Goal: Information Seeking & Learning: Understand process/instructions

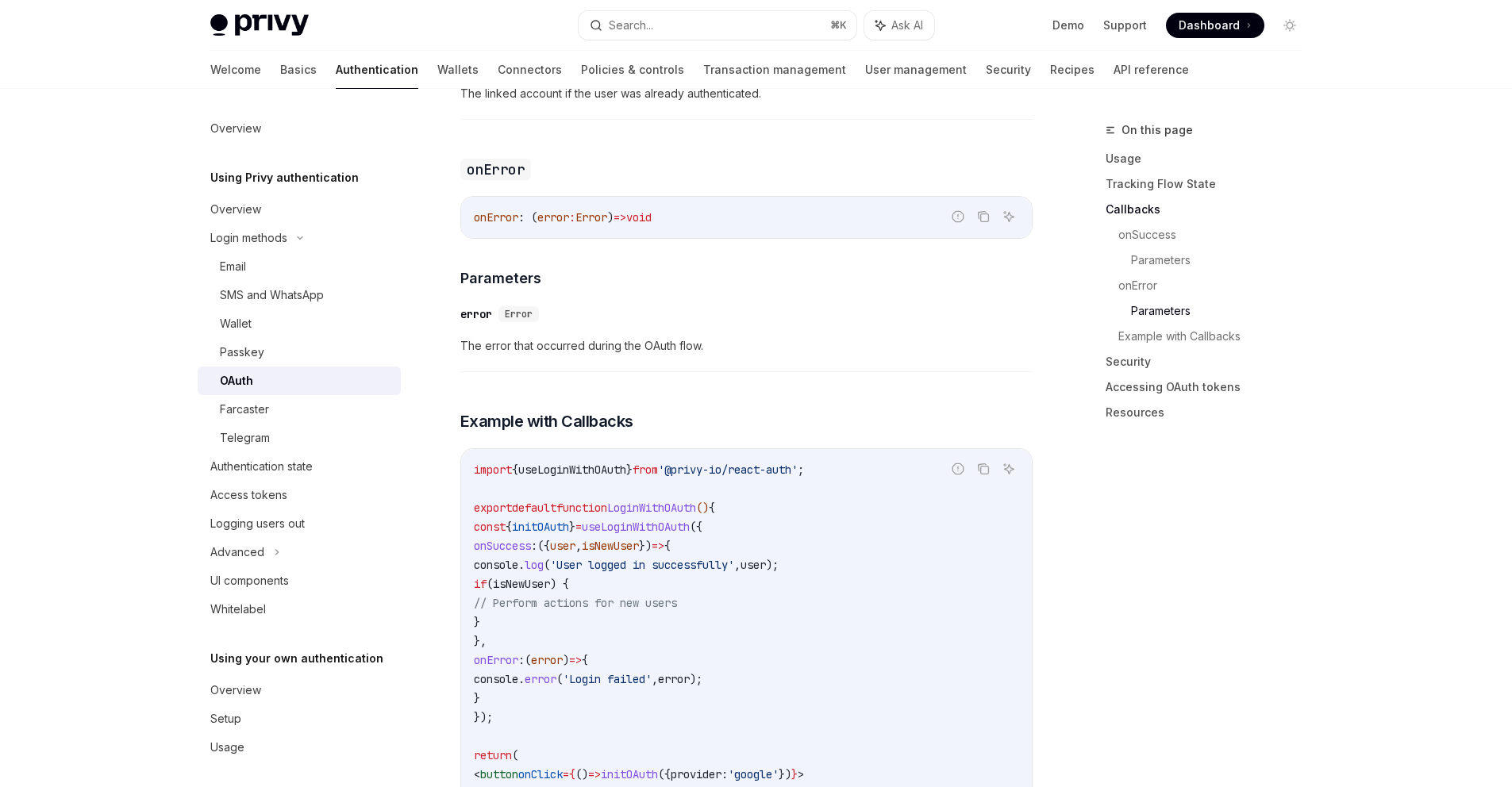
scroll to position [2785, 0]
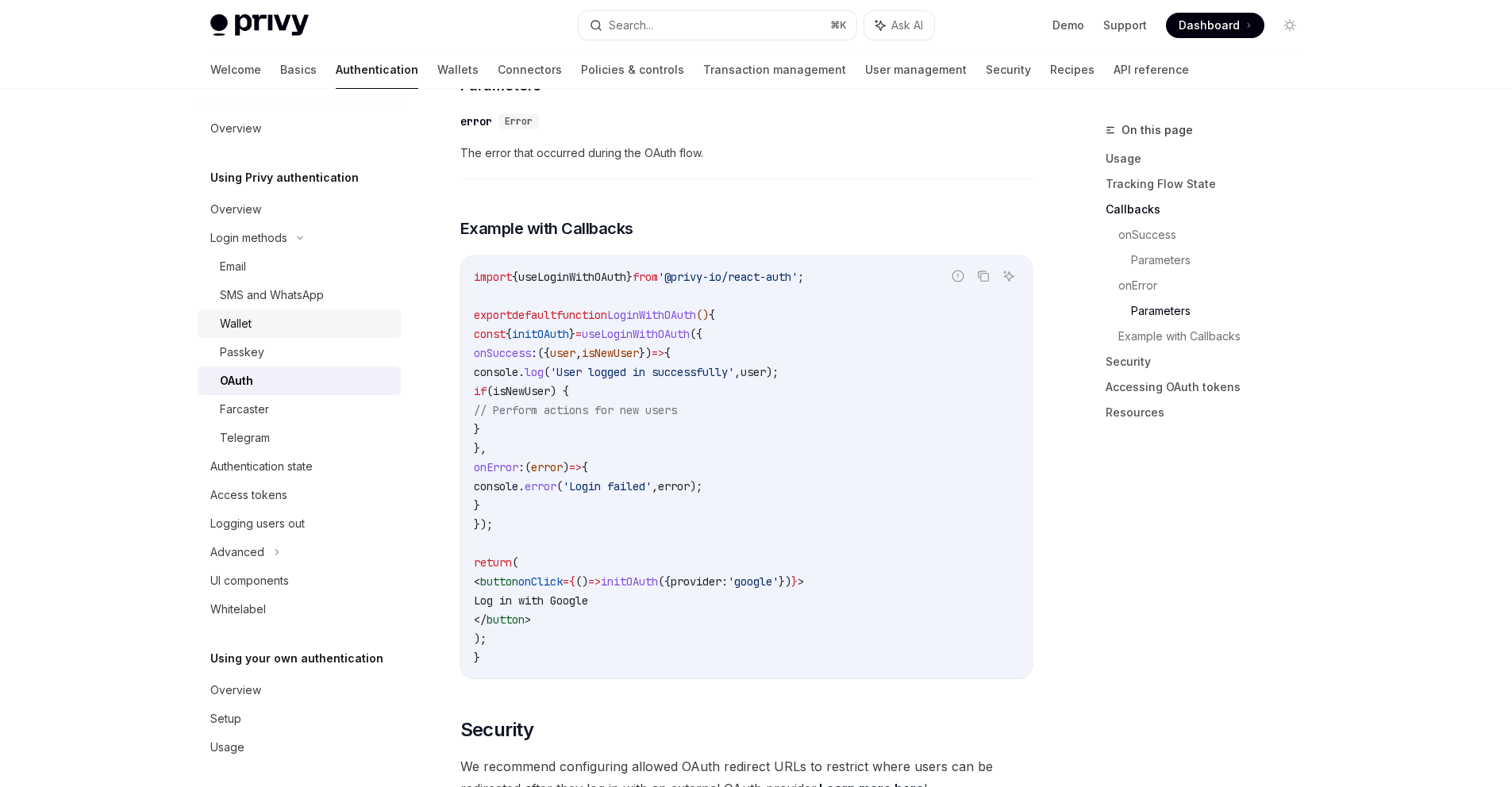
click at [265, 319] on div "Wallet" at bounding box center [305, 324] width 171 height 19
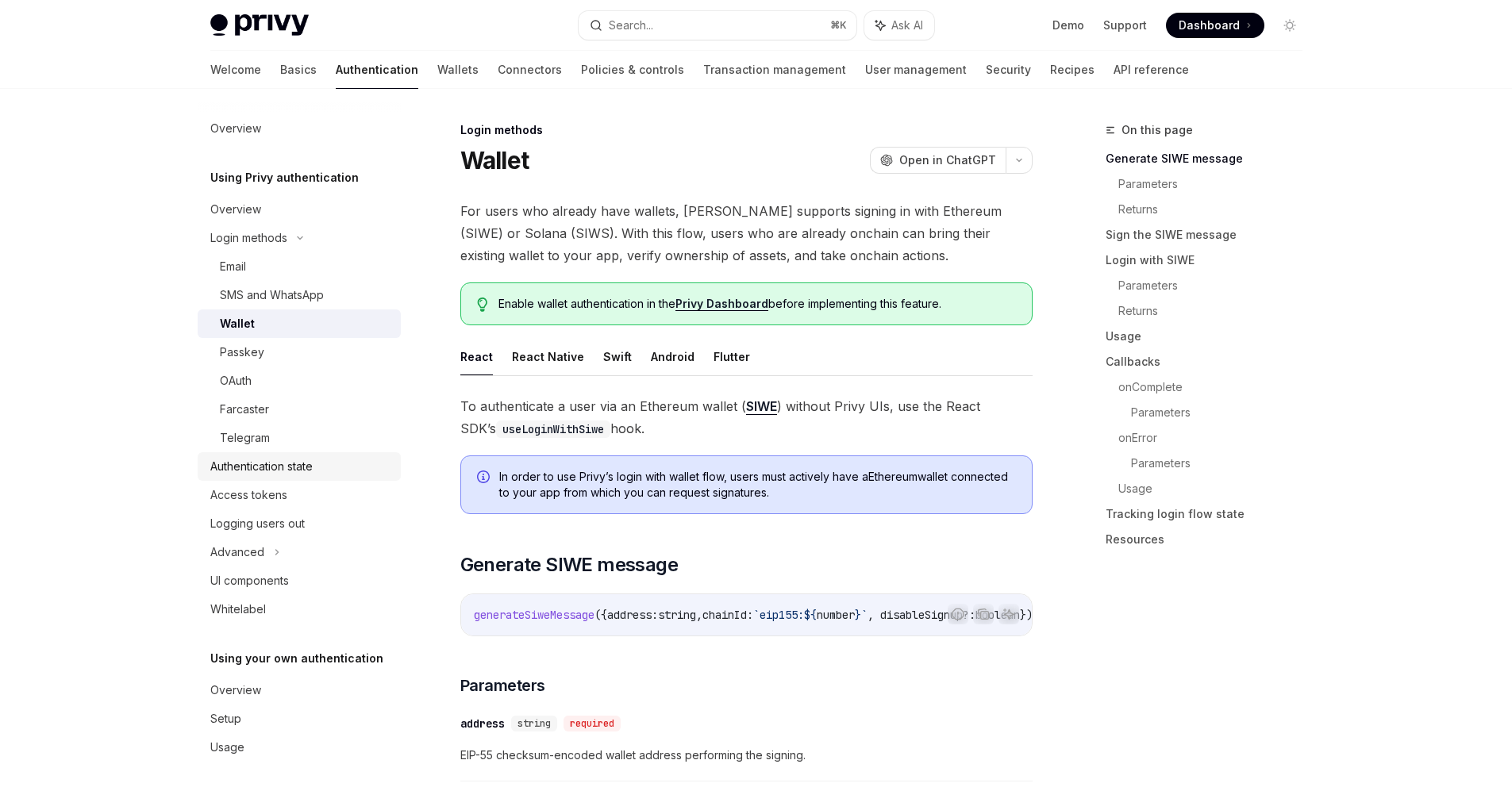
scroll to position [7, 0]
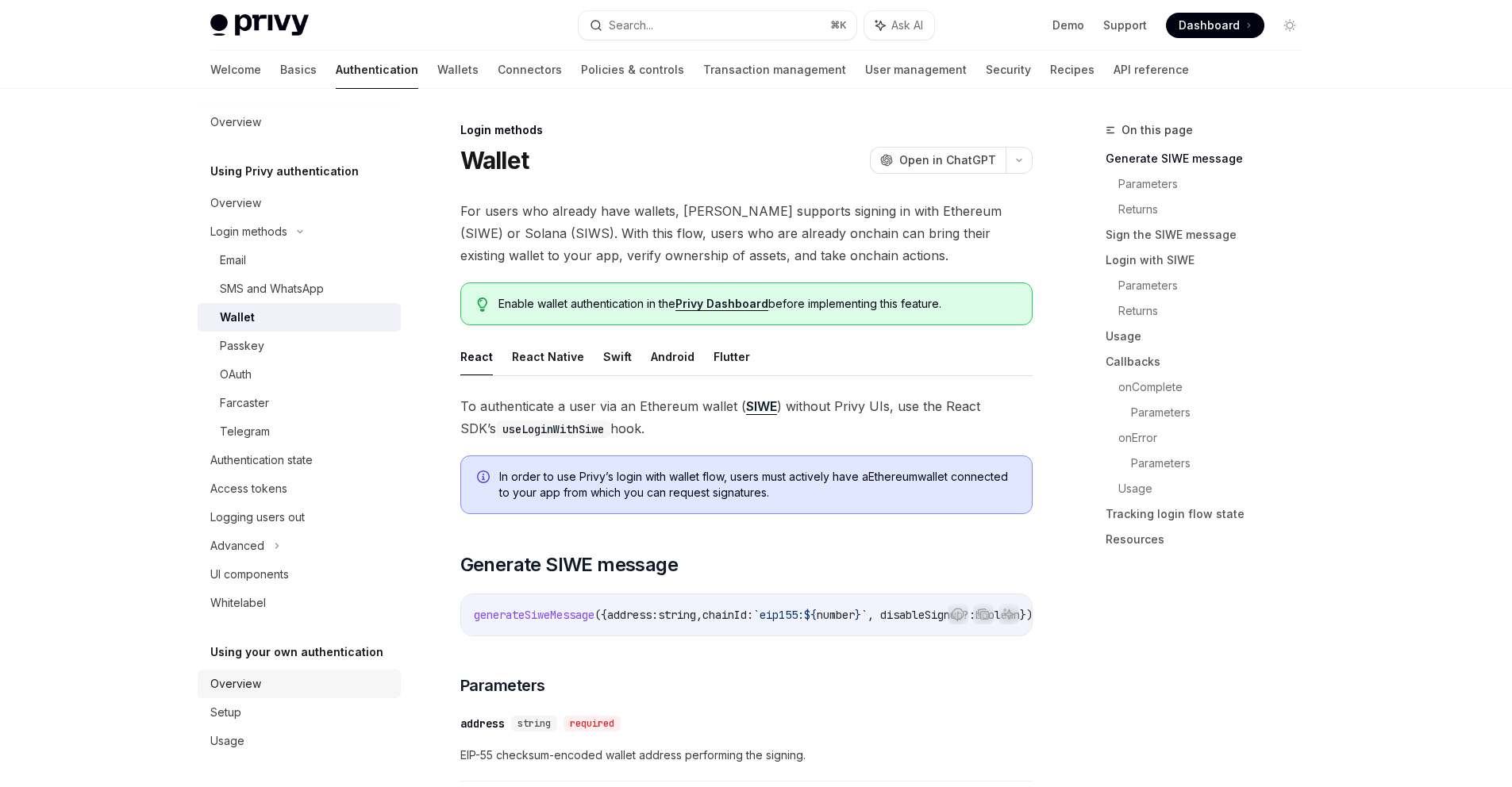
click at [254, 687] on div "Overview" at bounding box center [235, 684] width 51 height 19
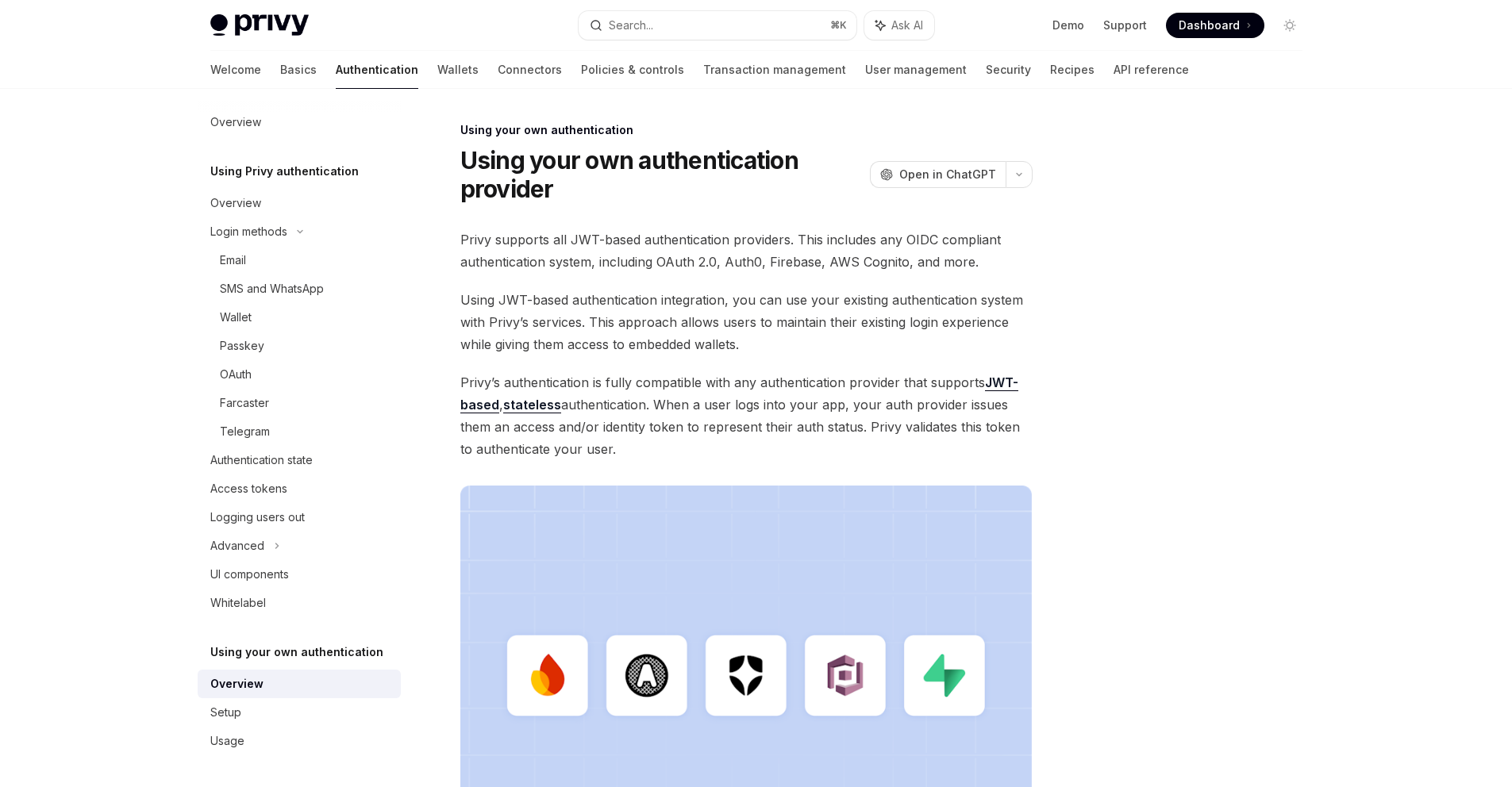
scroll to position [342, 0]
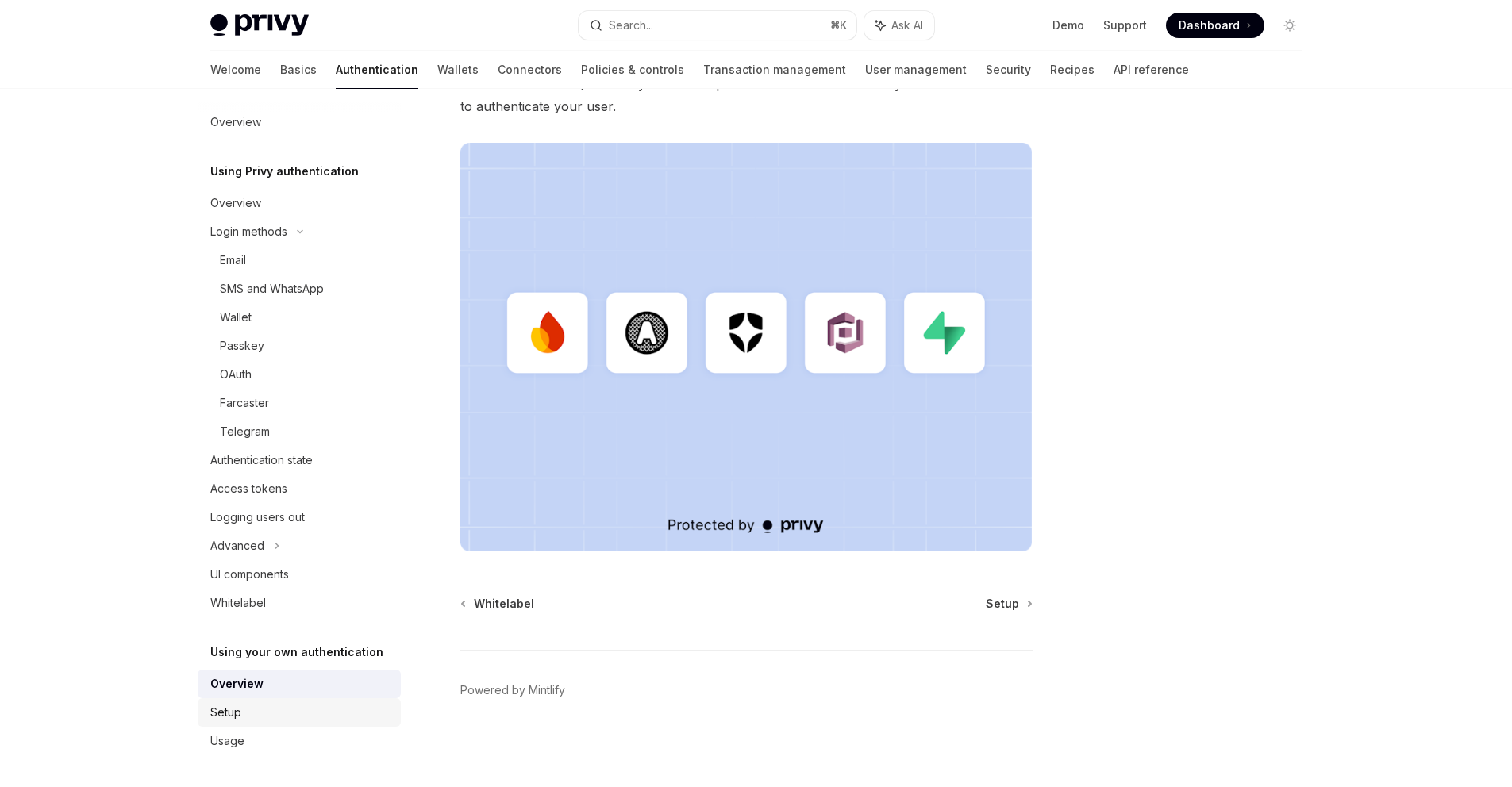
click at [231, 712] on div "Setup" at bounding box center [225, 713] width 31 height 19
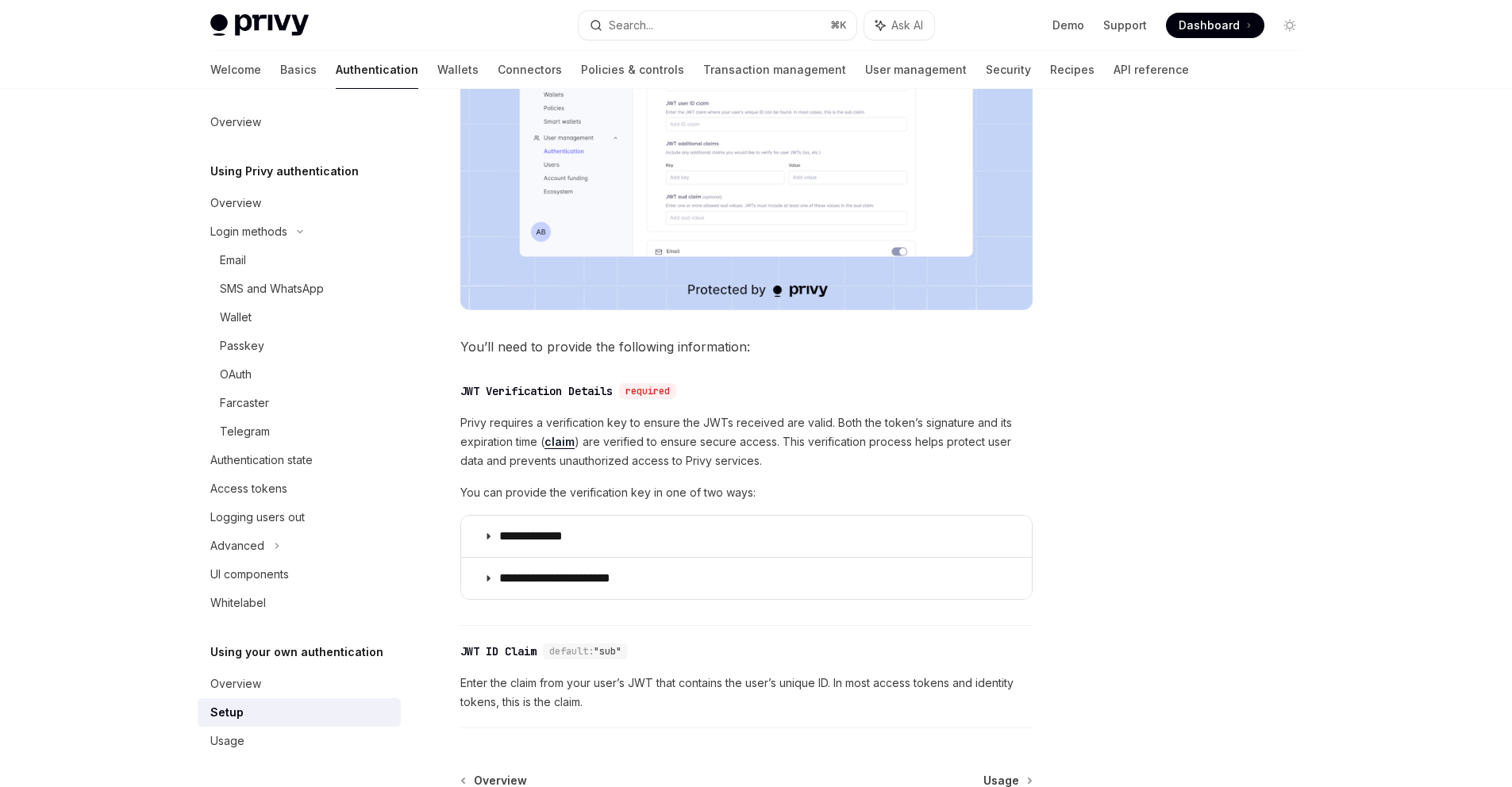
scroll to position [602, 0]
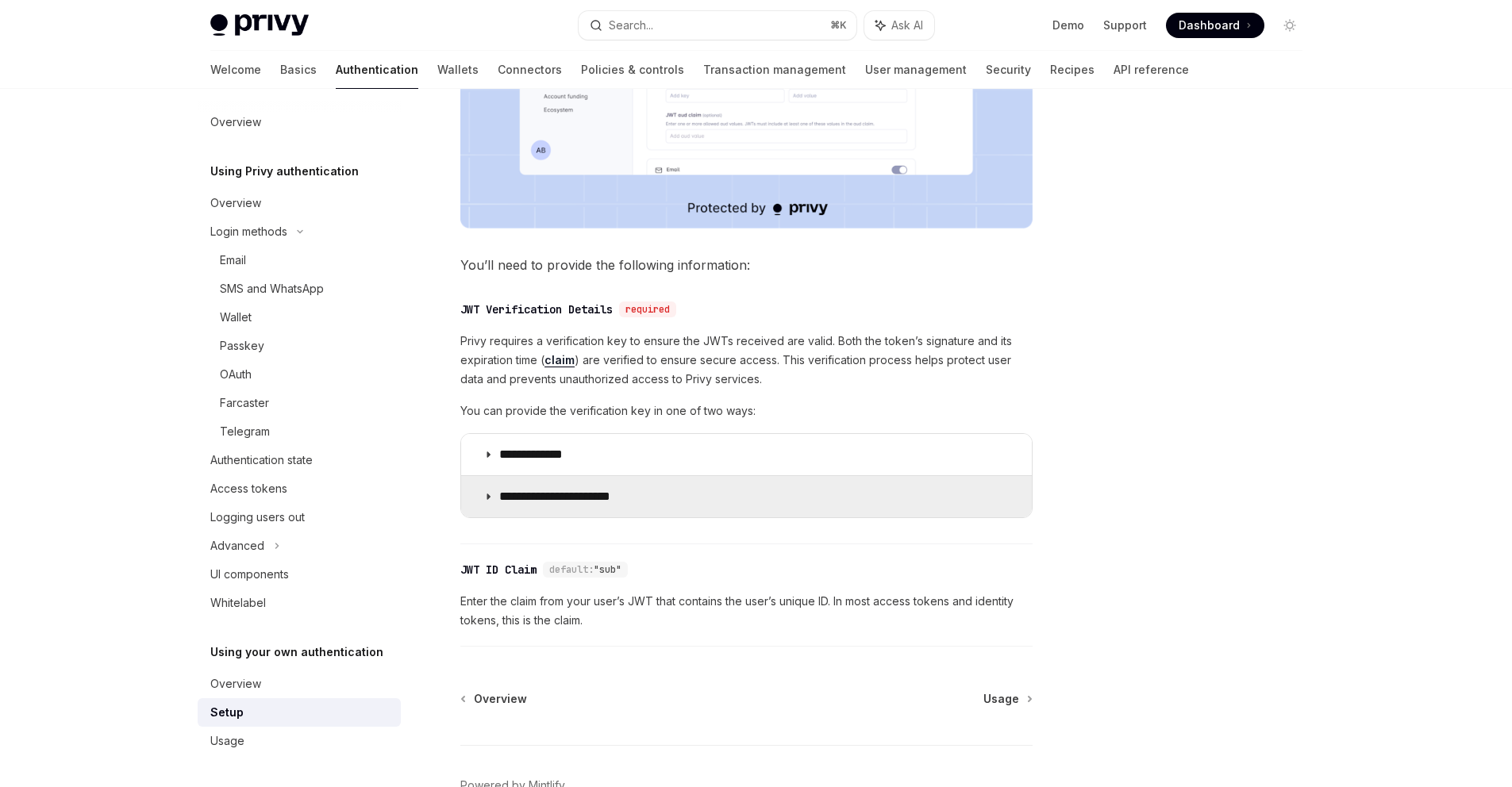
click at [482, 499] on summary "**********" at bounding box center [746, 497] width 570 height 41
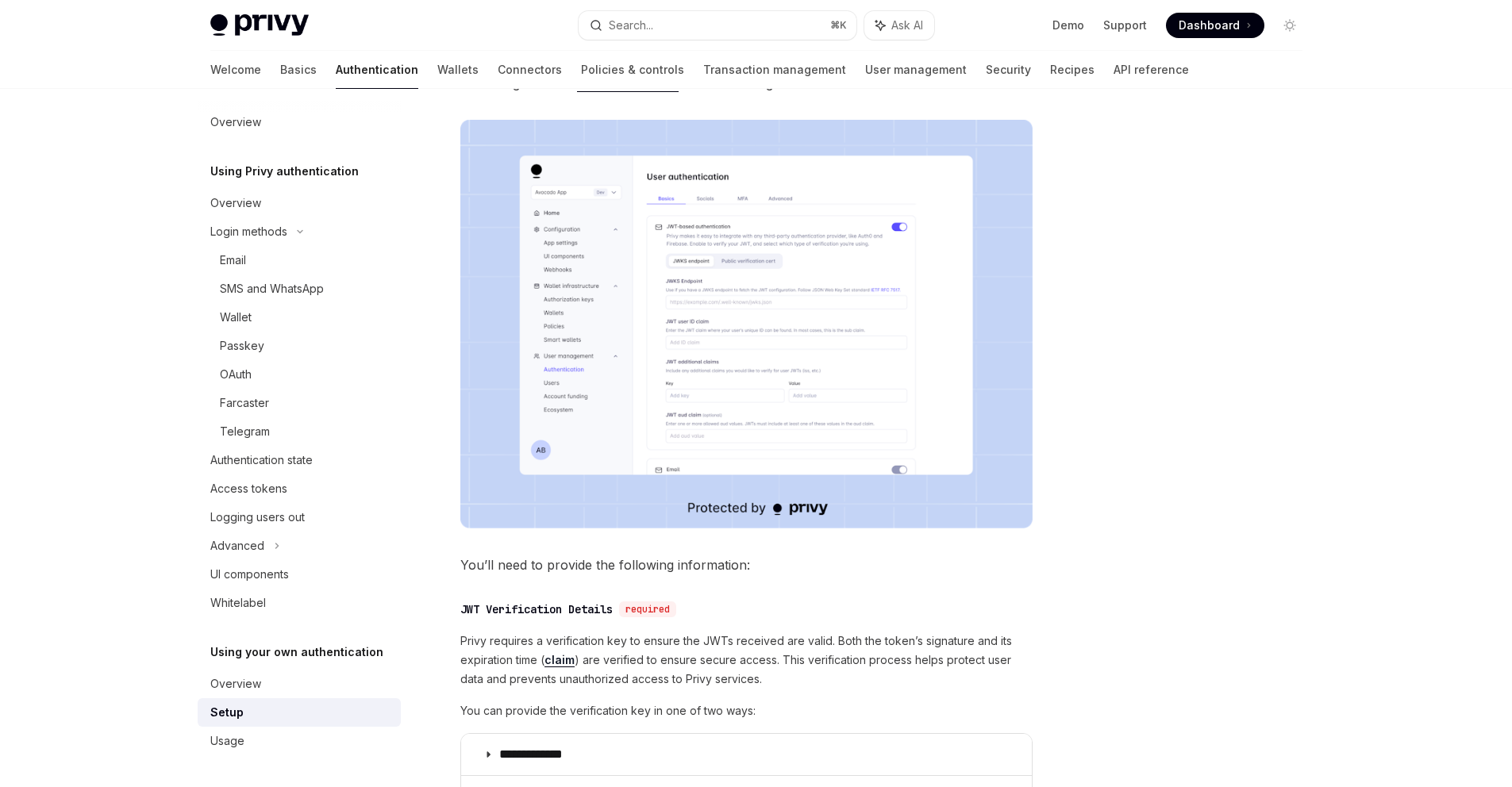
scroll to position [572, 0]
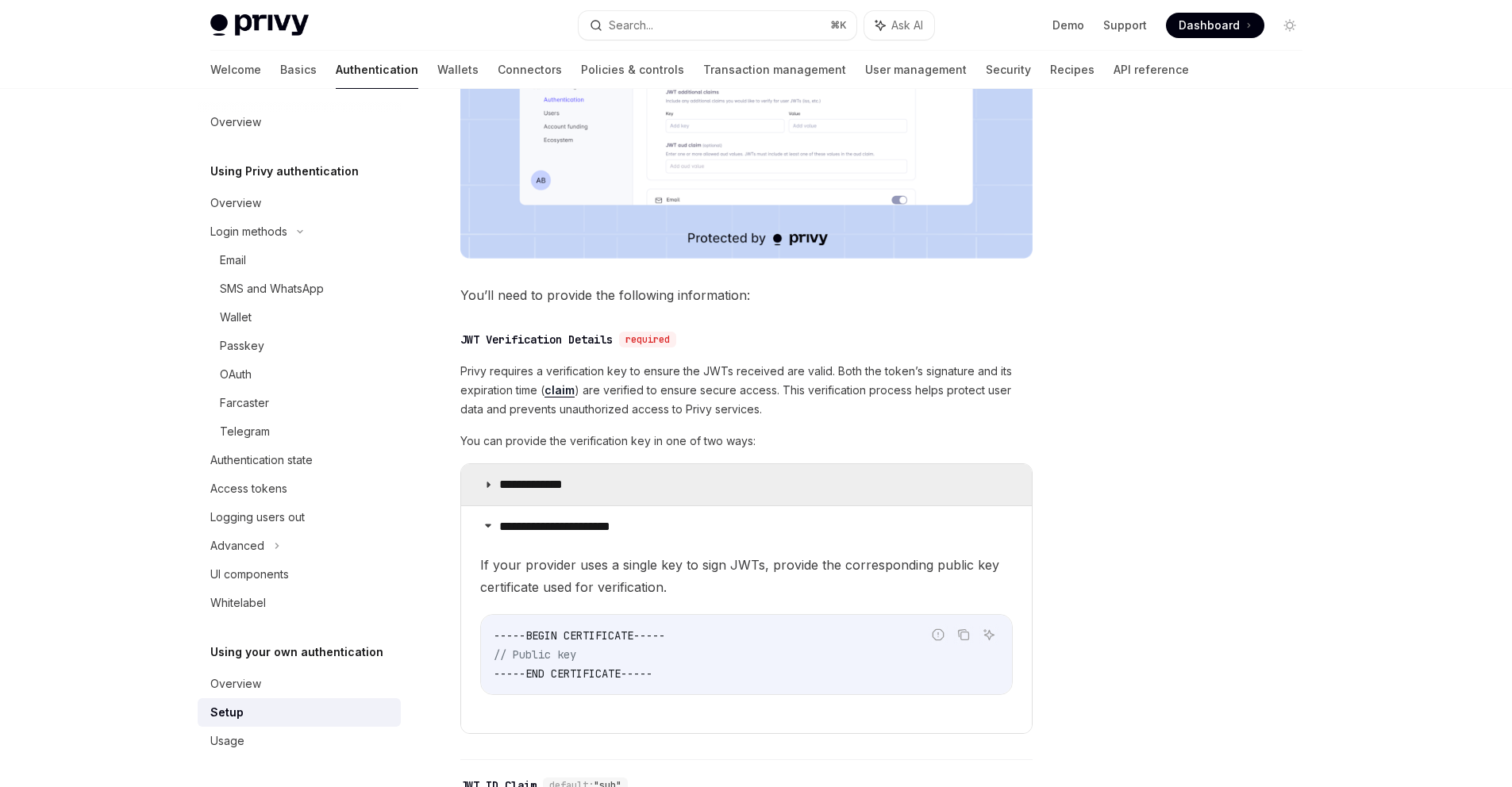
click at [503, 488] on p "**********" at bounding box center [545, 485] width 94 height 16
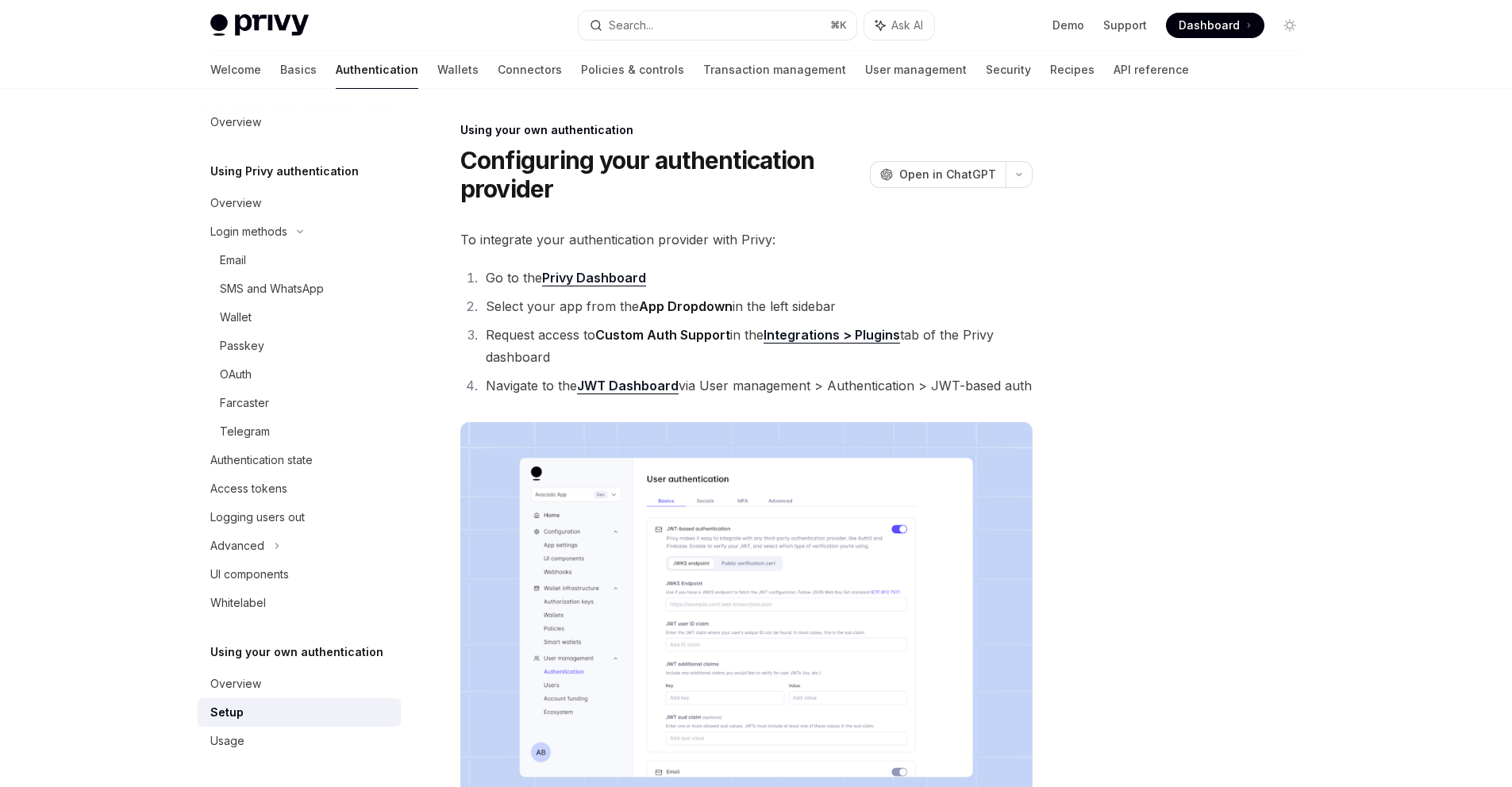
scroll to position [47, 0]
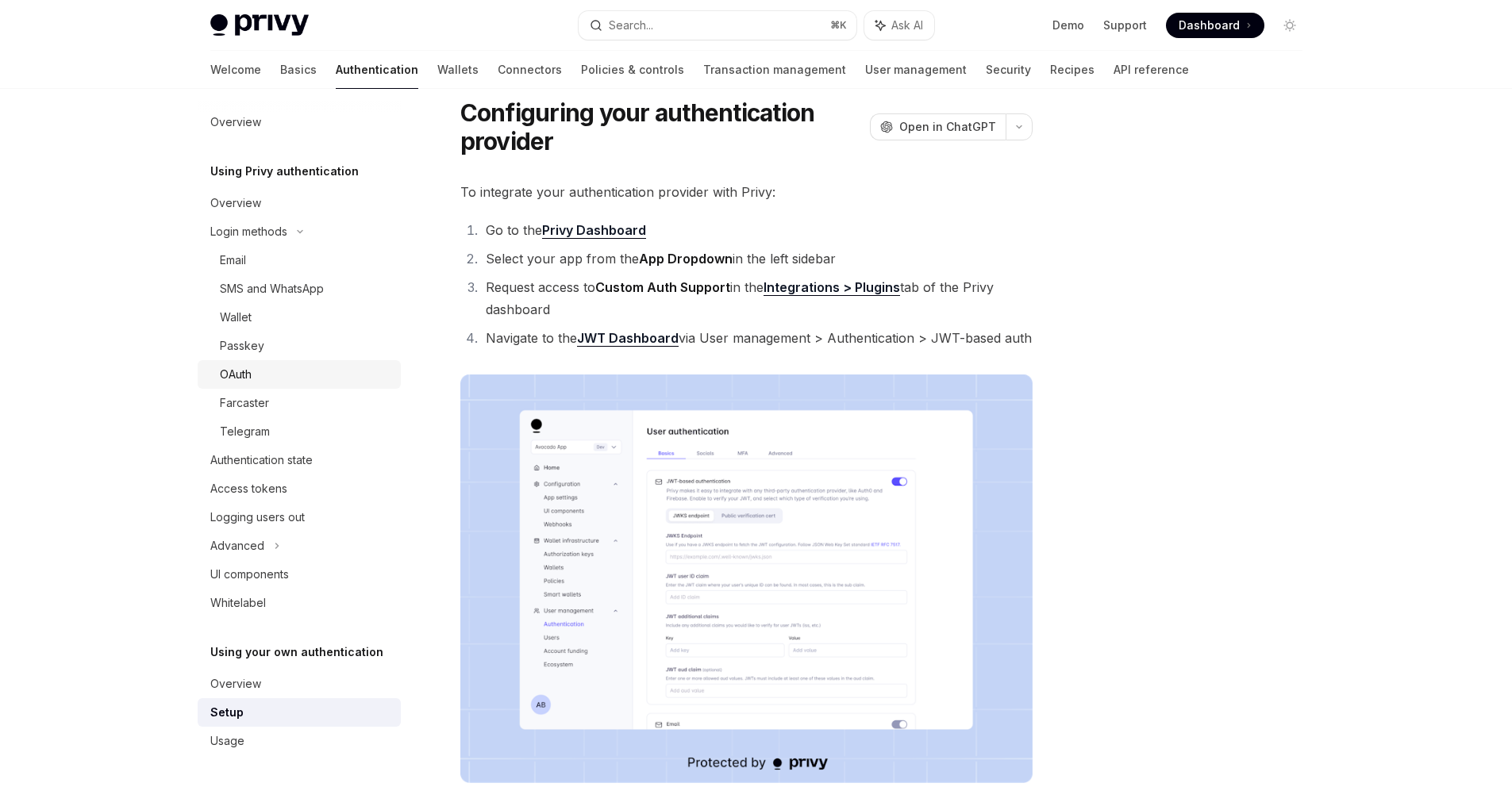
click at [251, 372] on div "OAuth" at bounding box center [235, 374] width 32 height 19
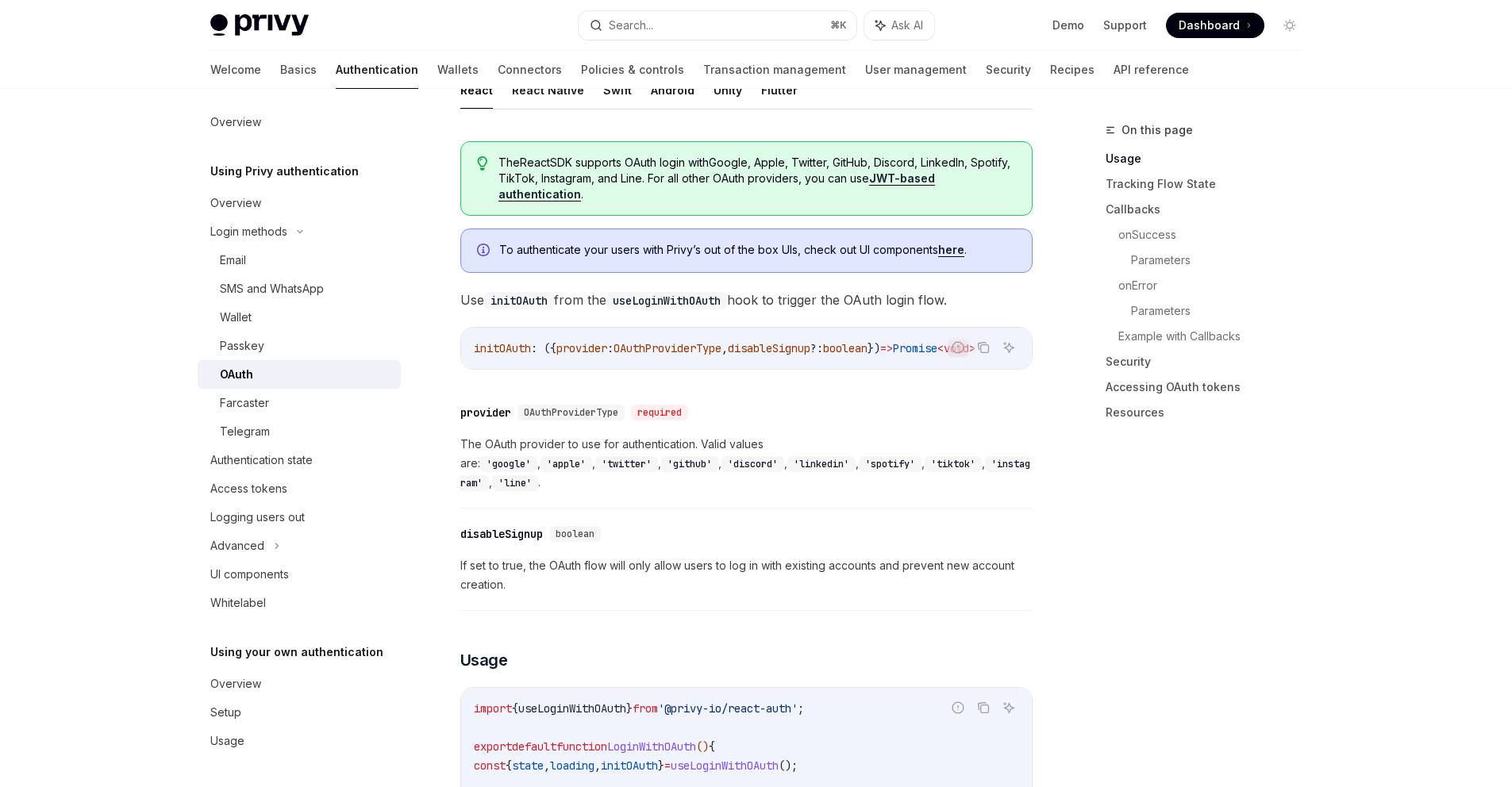
scroll to position [754, 0]
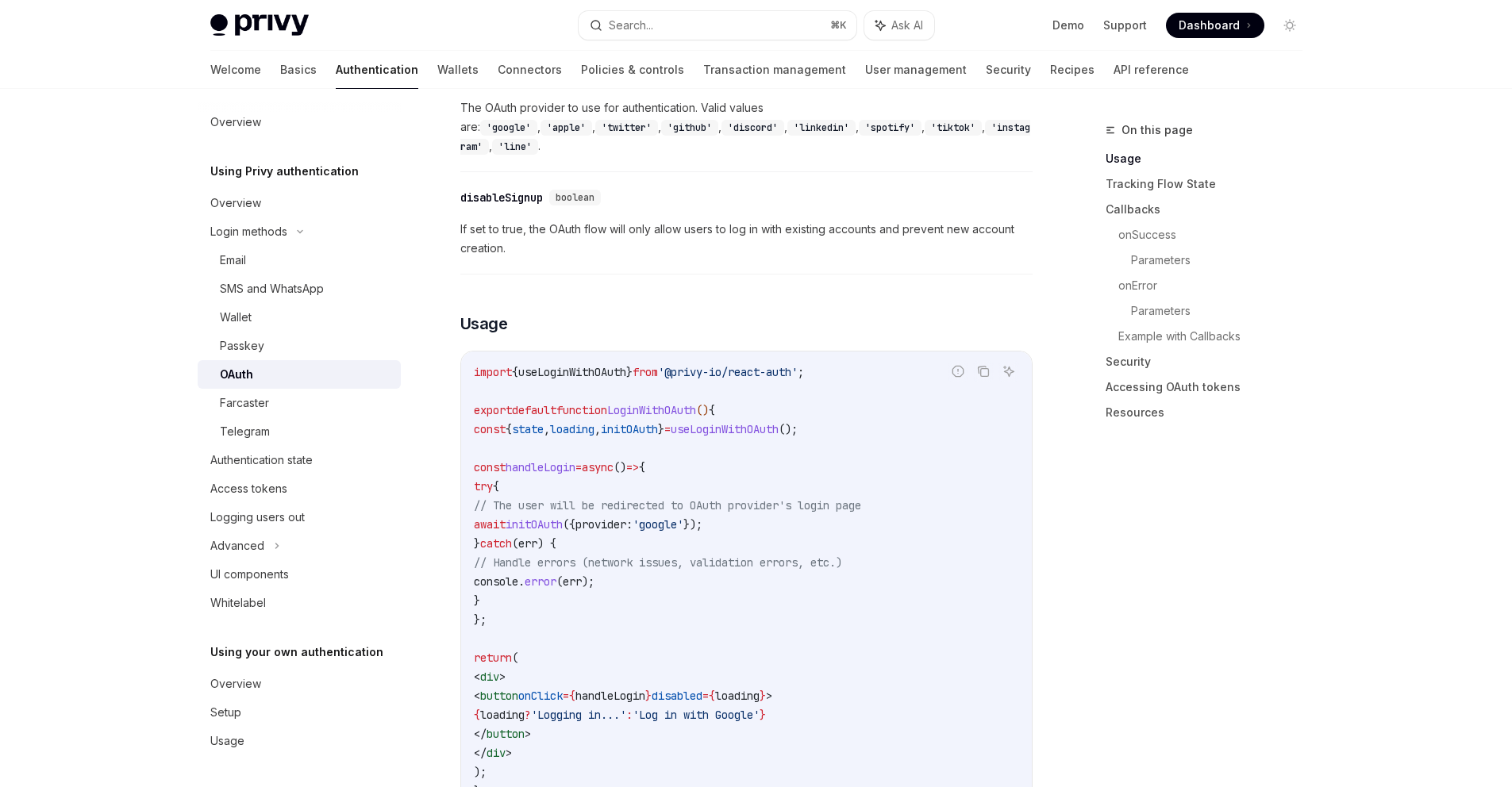
type textarea "*"
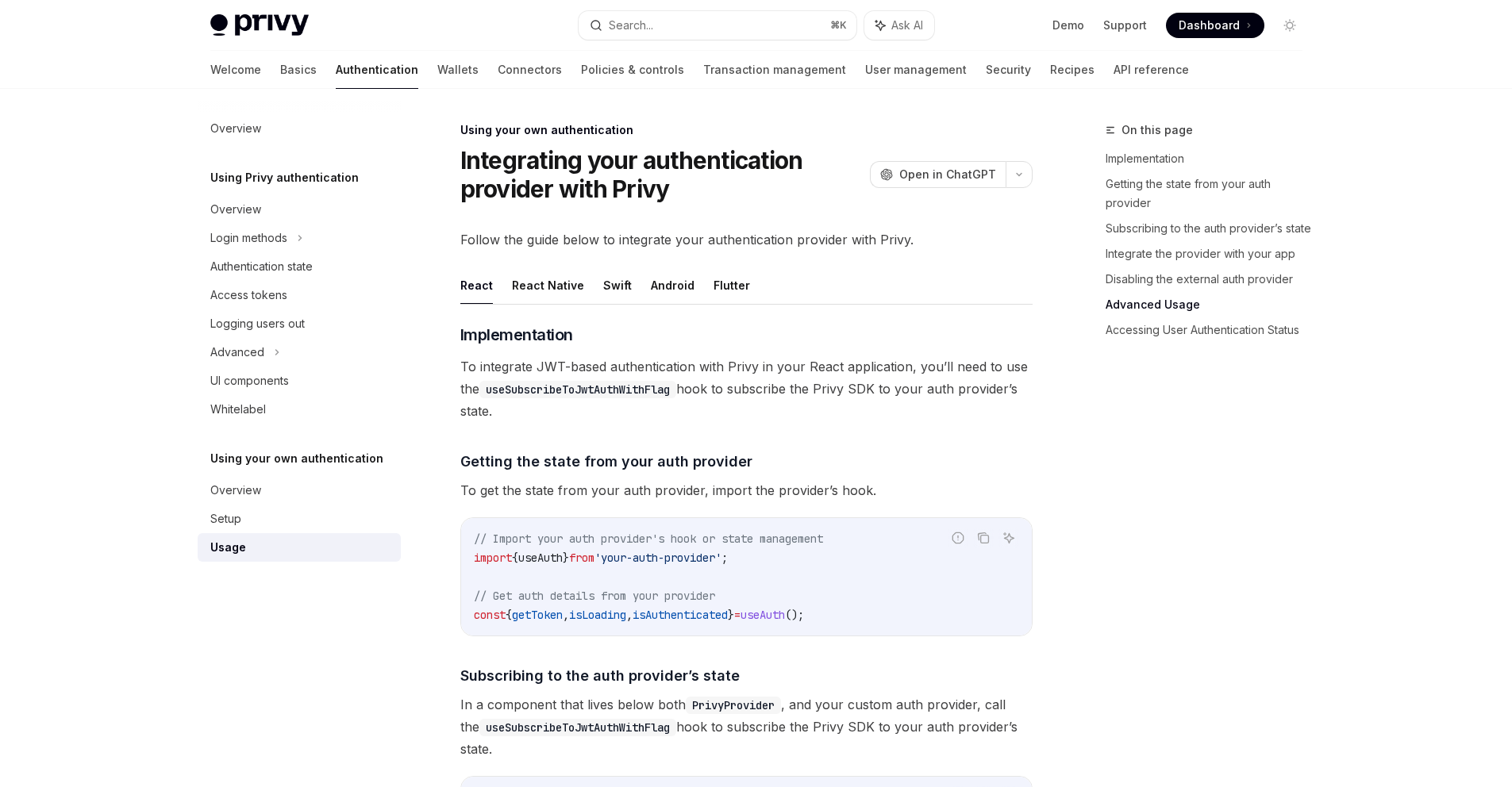
scroll to position [2782, 0]
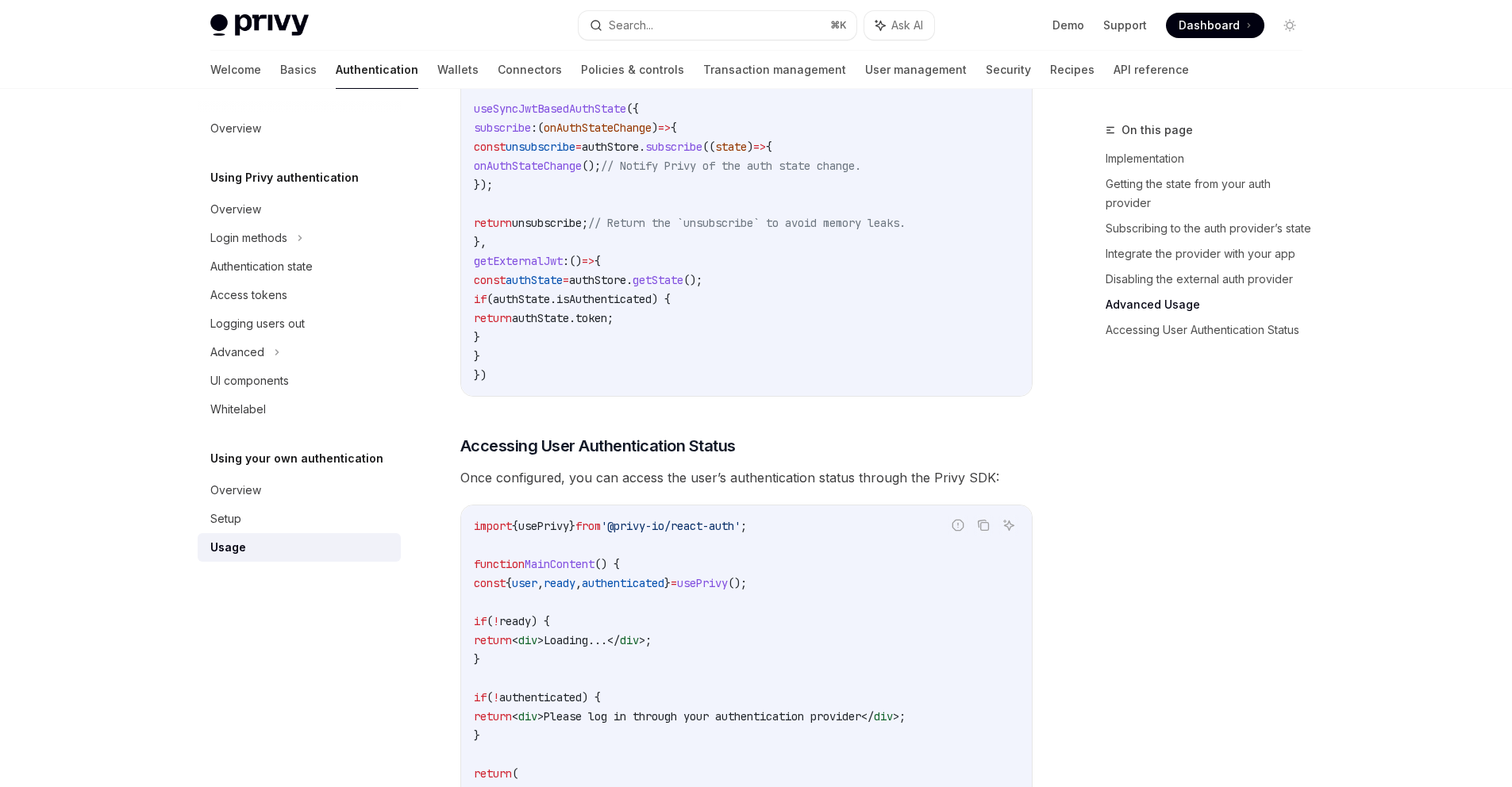
type textarea "*"
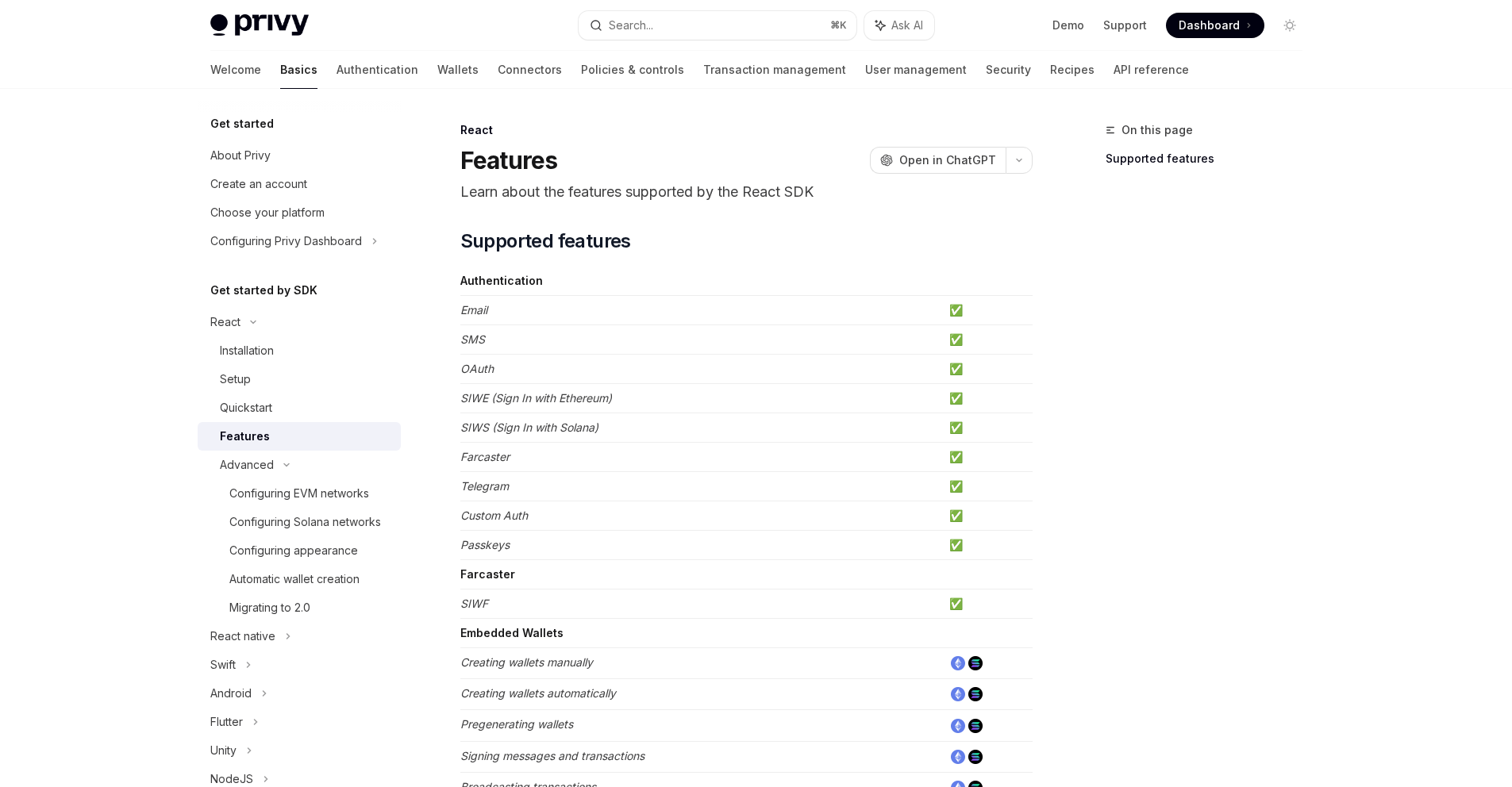
type textarea "*"
